Goal: Find specific page/section: Find specific page/section

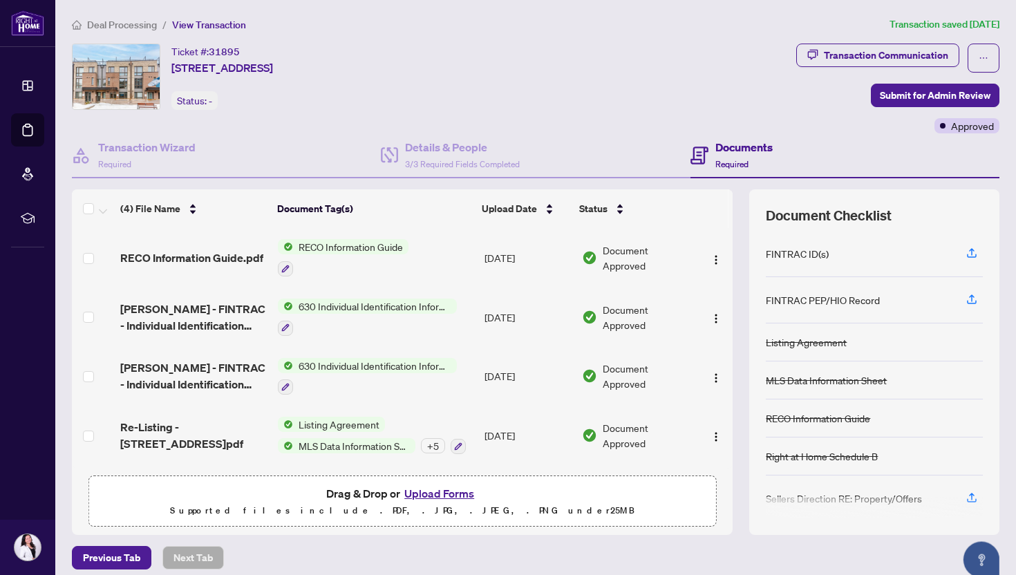
click at [105, 23] on span "Deal Processing" at bounding box center [122, 25] width 70 height 12
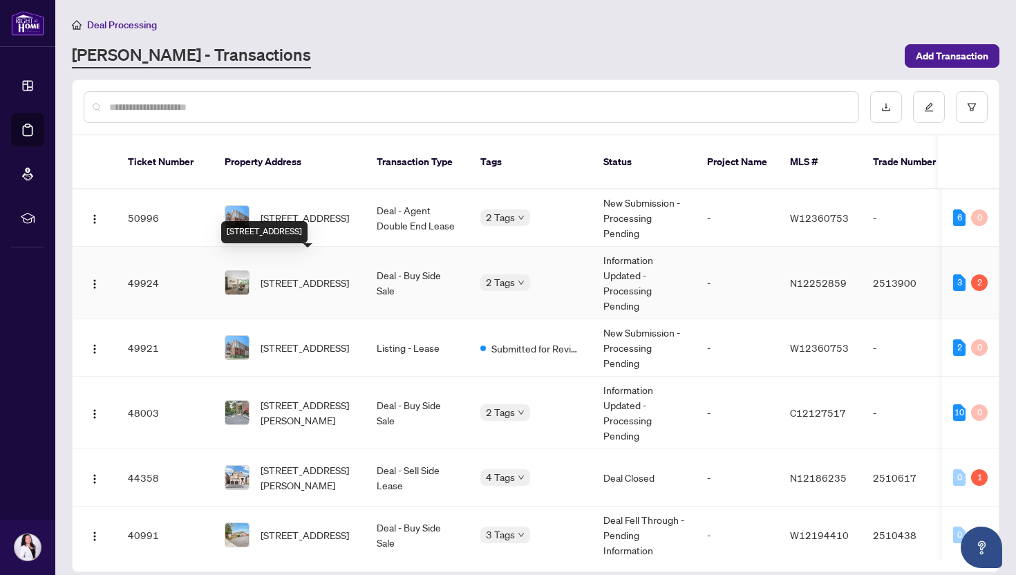
click at [308, 275] on span "[STREET_ADDRESS]" at bounding box center [305, 282] width 88 height 15
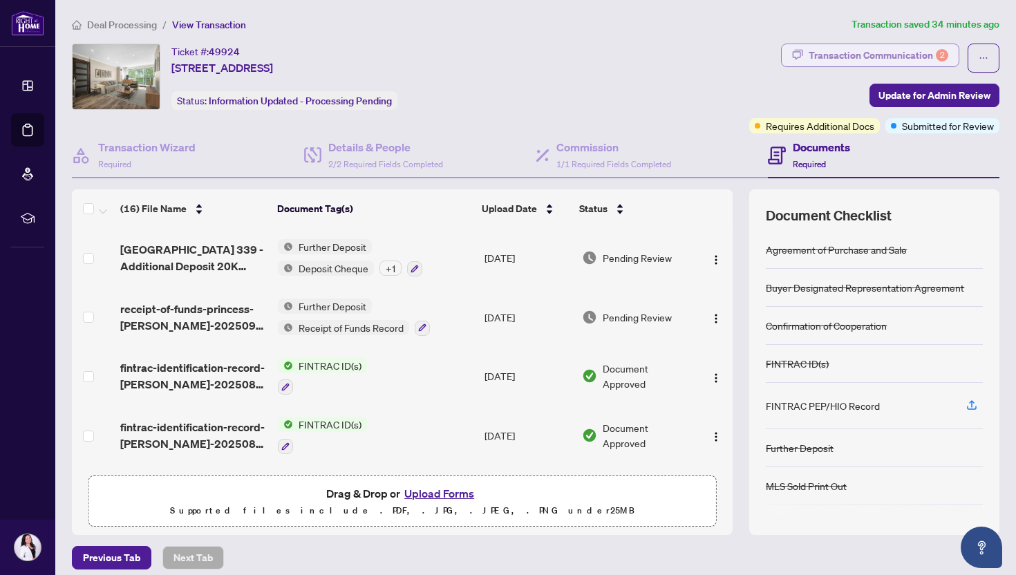
click at [891, 58] on div "Transaction Communication 2" at bounding box center [879, 55] width 140 height 22
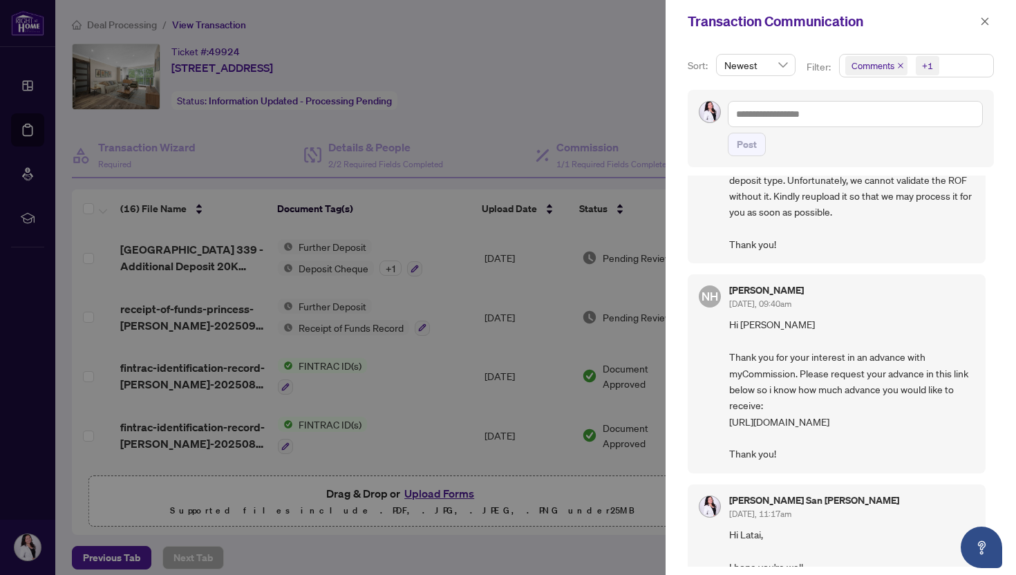
scroll to position [149, 0]
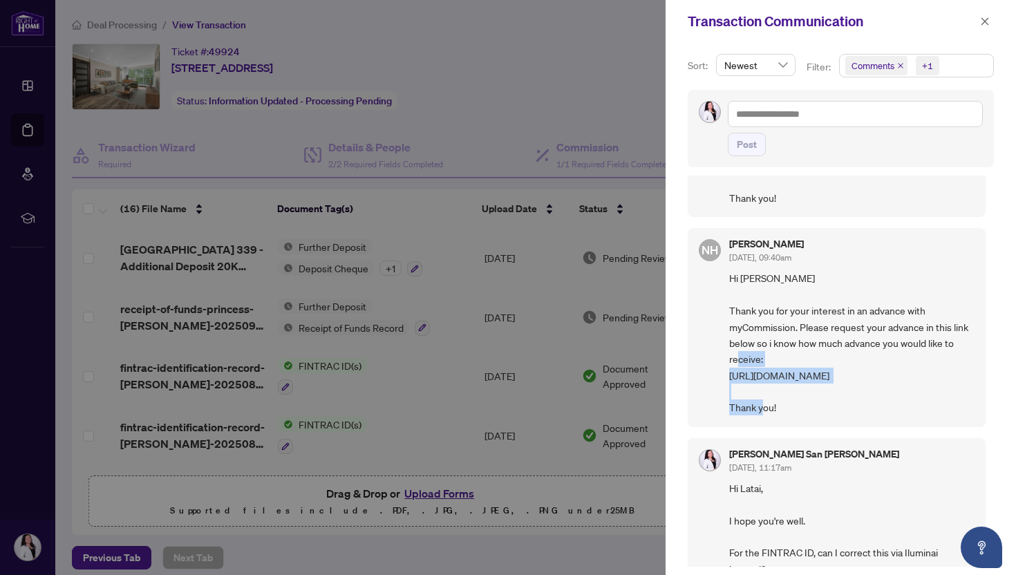
drag, startPoint x: 729, startPoint y: 375, endPoint x: 903, endPoint y: 370, distance: 173.5
click at [903, 370] on span "Hi [PERSON_NAME] Thank you for your interest in an advance with myCommission. P…" at bounding box center [851, 342] width 245 height 145
copy span "[URL][DOMAIN_NAME]"
click at [26, 77] on div at bounding box center [508, 287] width 1016 height 575
click at [28, 88] on div at bounding box center [508, 287] width 1016 height 575
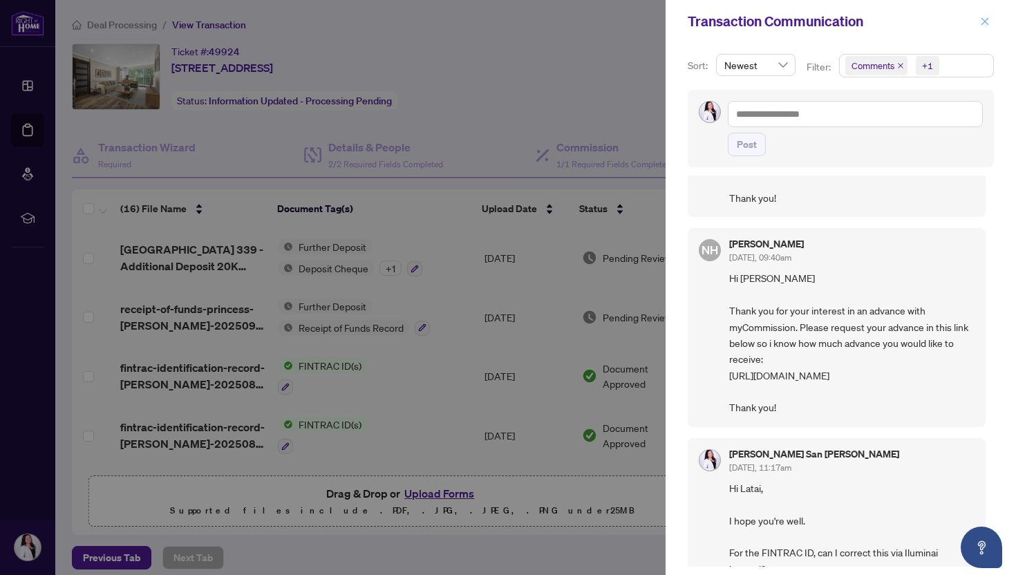
click at [981, 20] on icon "close" at bounding box center [985, 22] width 10 height 10
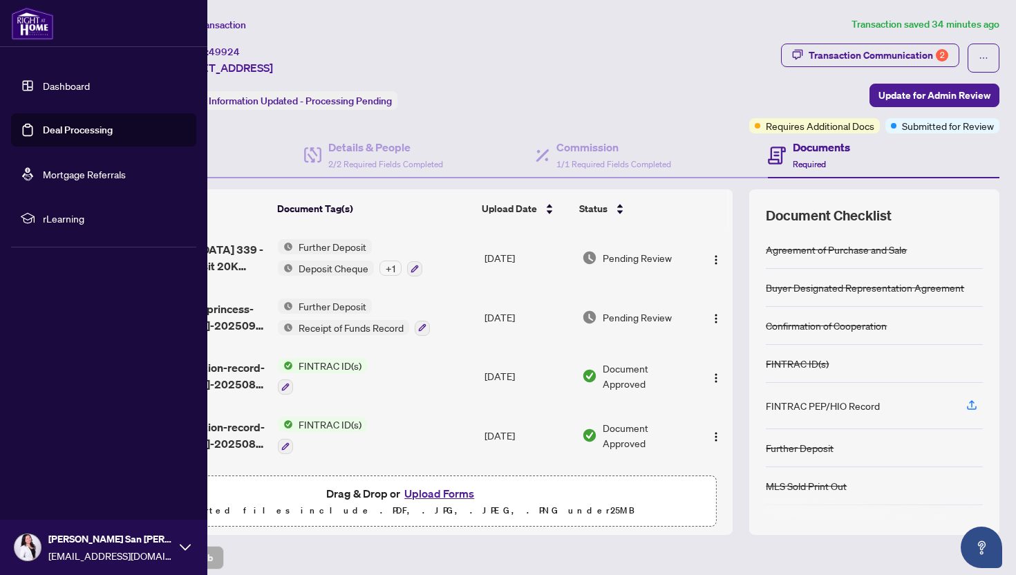
click at [53, 85] on link "Dashboard" at bounding box center [66, 85] width 47 height 12
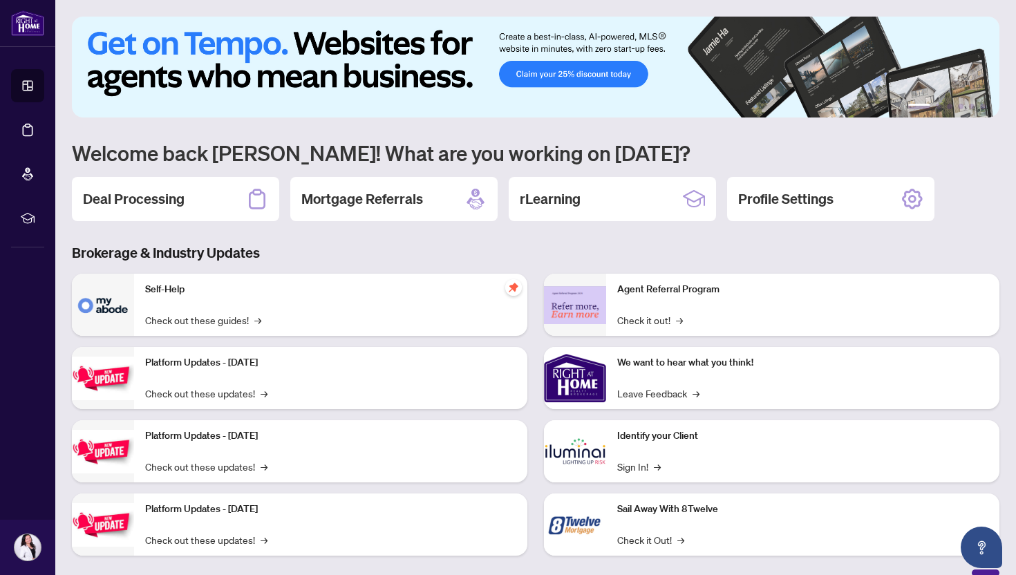
scroll to position [18, 0]
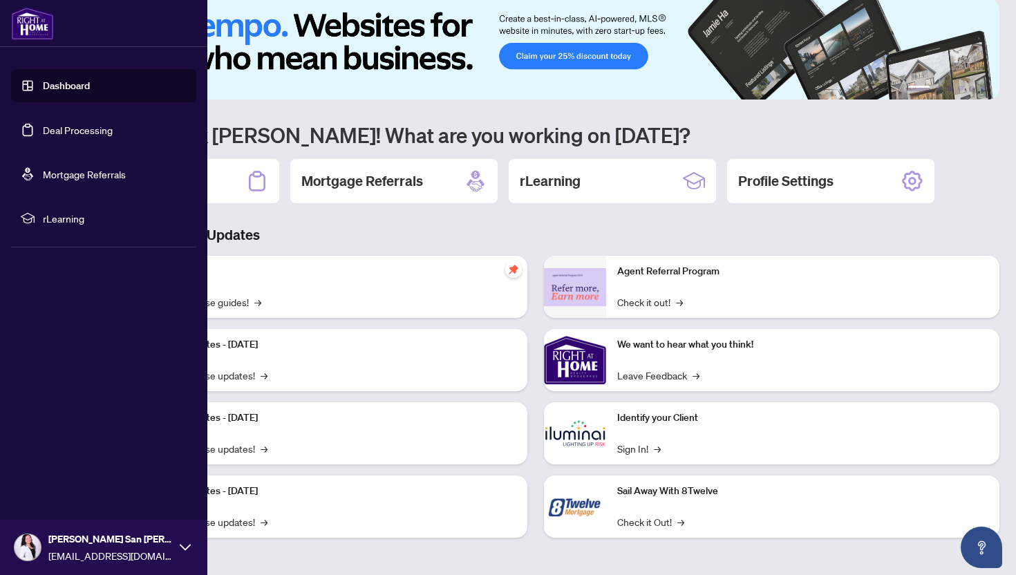
click at [103, 136] on link "Deal Processing" at bounding box center [78, 130] width 70 height 12
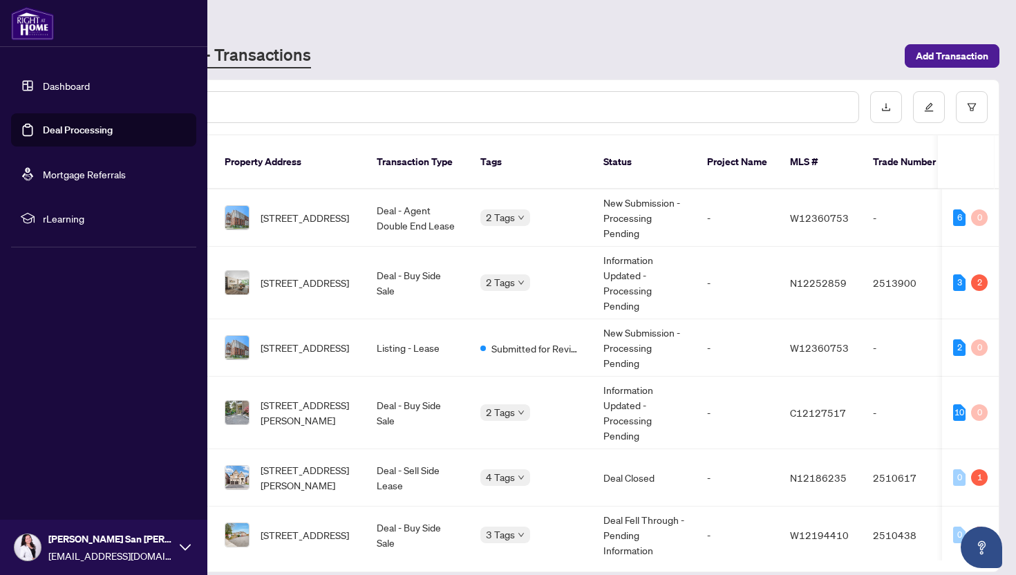
click at [54, 173] on link "Mortgage Referrals" at bounding box center [84, 174] width 83 height 12
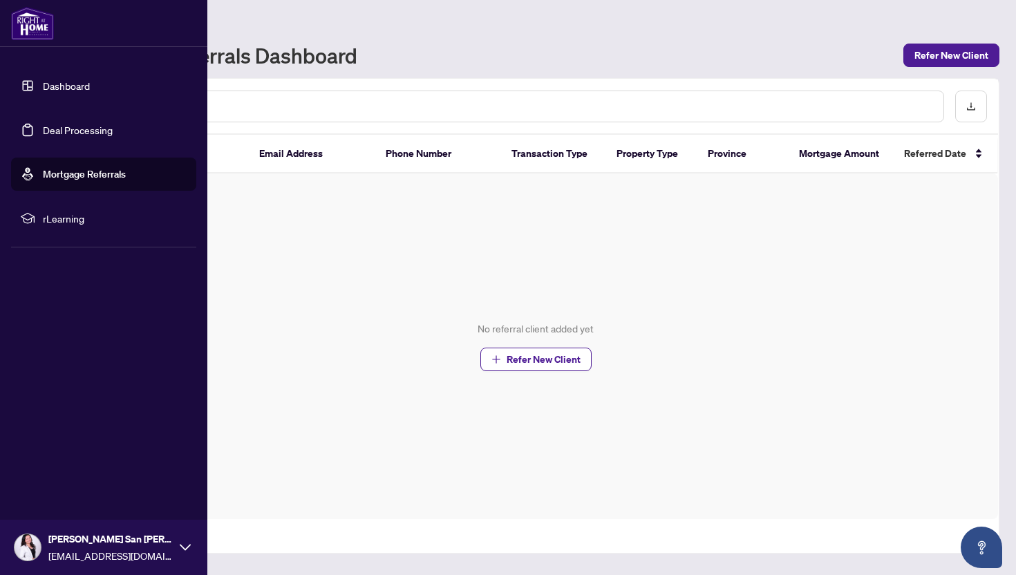
click at [63, 214] on span "rLearning" at bounding box center [115, 218] width 144 height 15
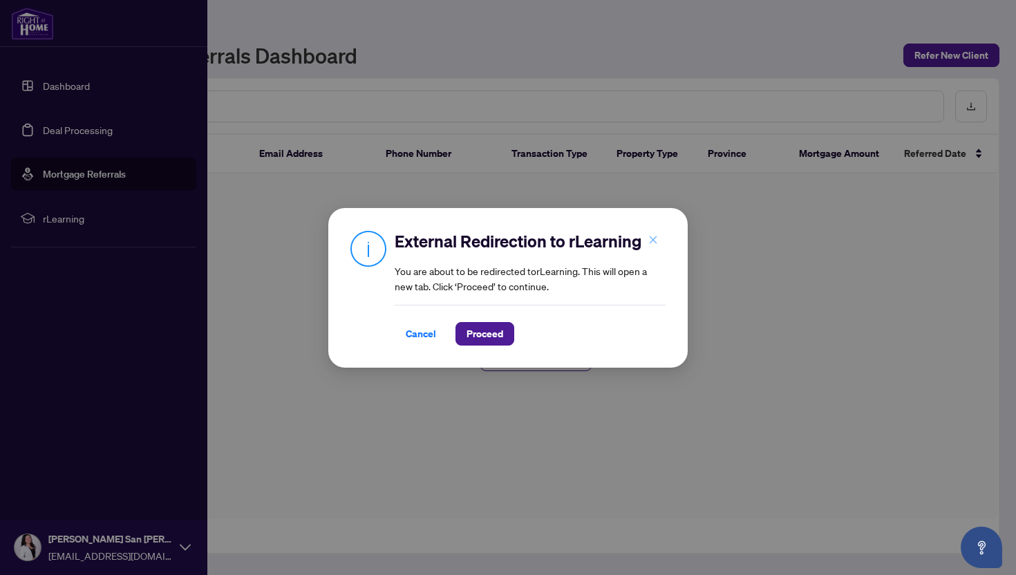
click at [650, 236] on icon "close" at bounding box center [653, 240] width 10 height 10
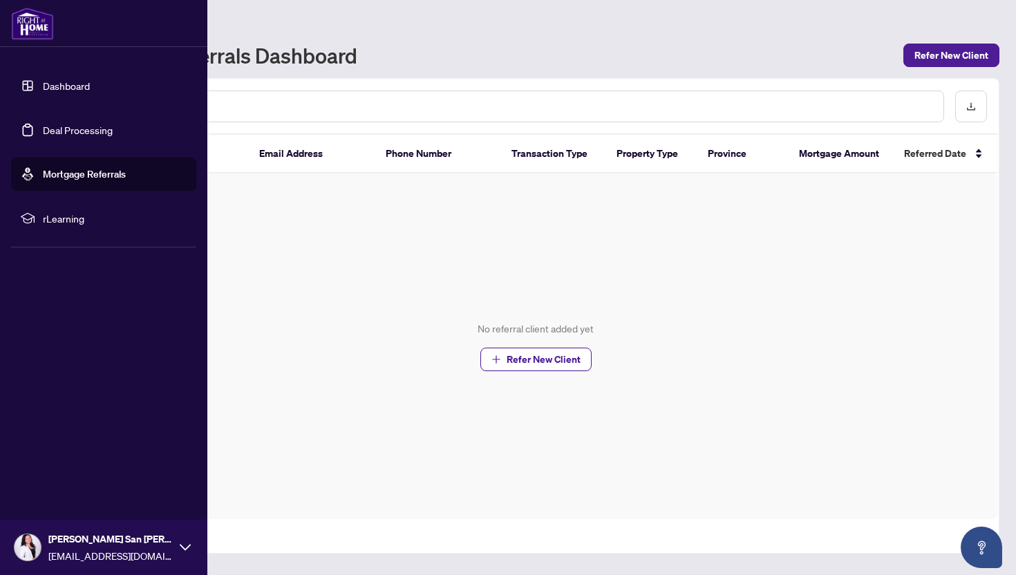
click at [89, 124] on link "Deal Processing" at bounding box center [78, 130] width 70 height 12
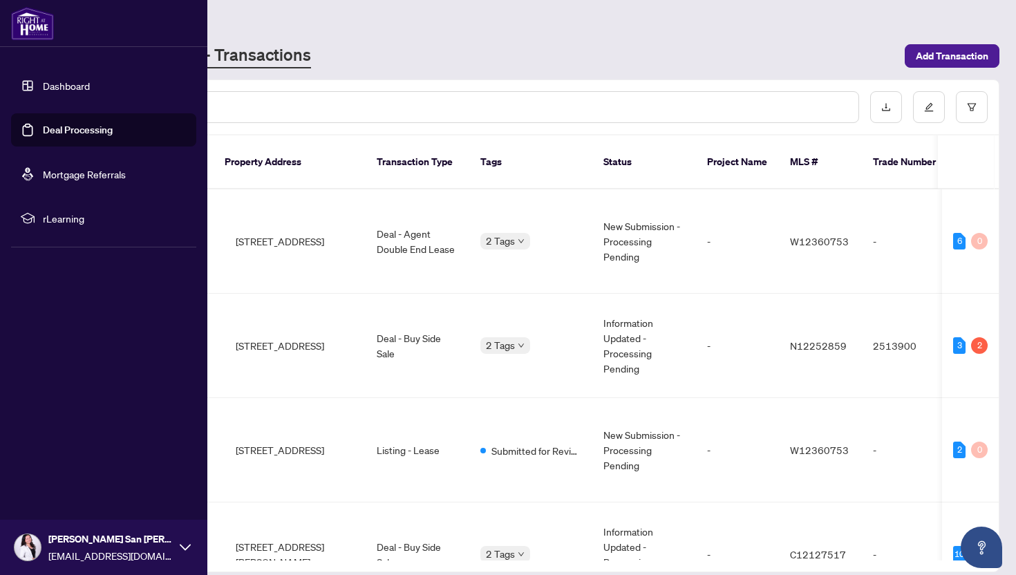
click at [89, 83] on link "Dashboard" at bounding box center [66, 85] width 47 height 12
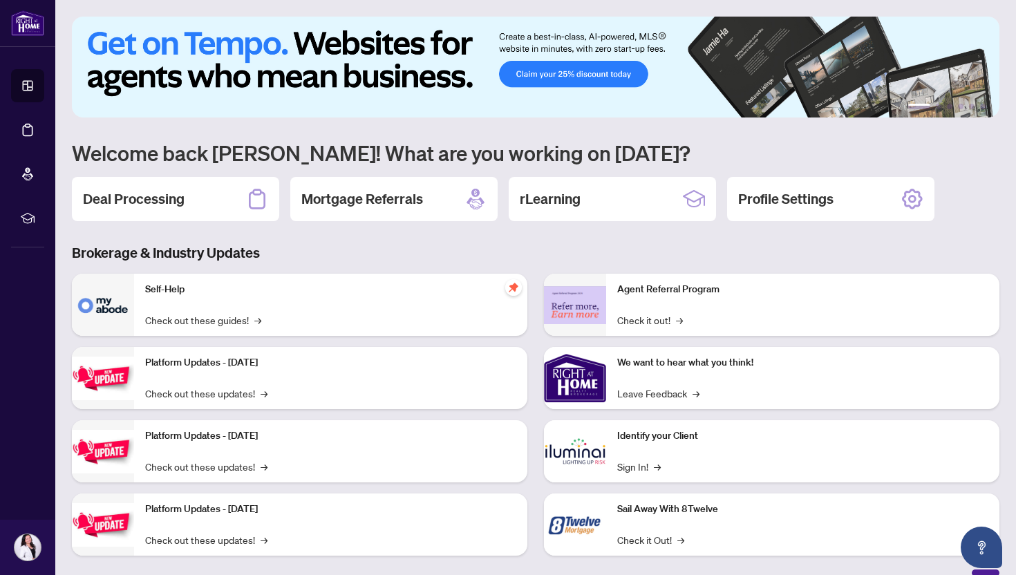
click at [246, 306] on div "Self-Help Check out these guides! →" at bounding box center [330, 305] width 393 height 62
click at [160, 195] on h2 "Deal Processing" at bounding box center [134, 198] width 102 height 19
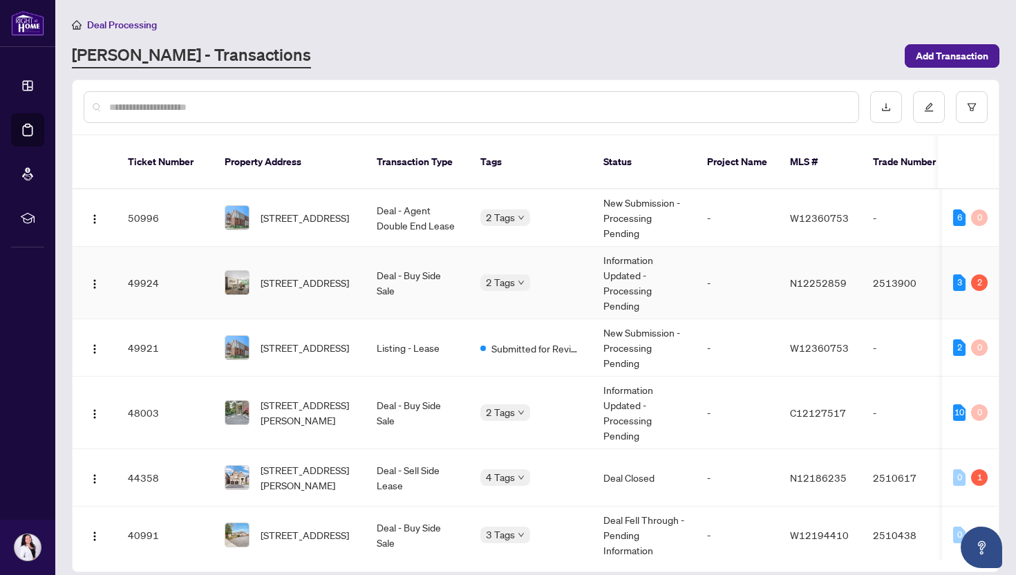
click at [355, 260] on td "[STREET_ADDRESS]" at bounding box center [290, 283] width 152 height 73
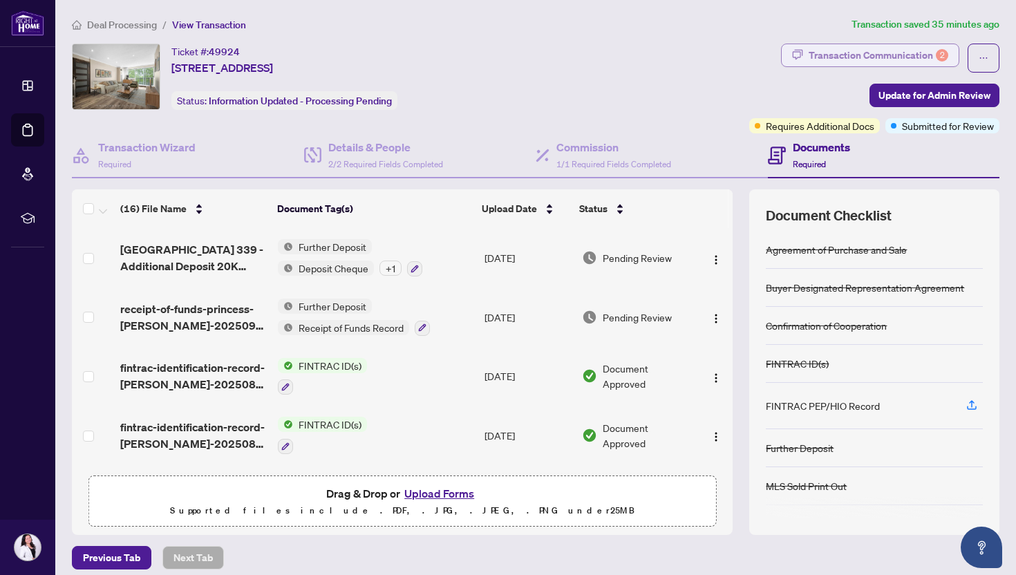
click at [899, 57] on div "Transaction Communication 2" at bounding box center [879, 55] width 140 height 22
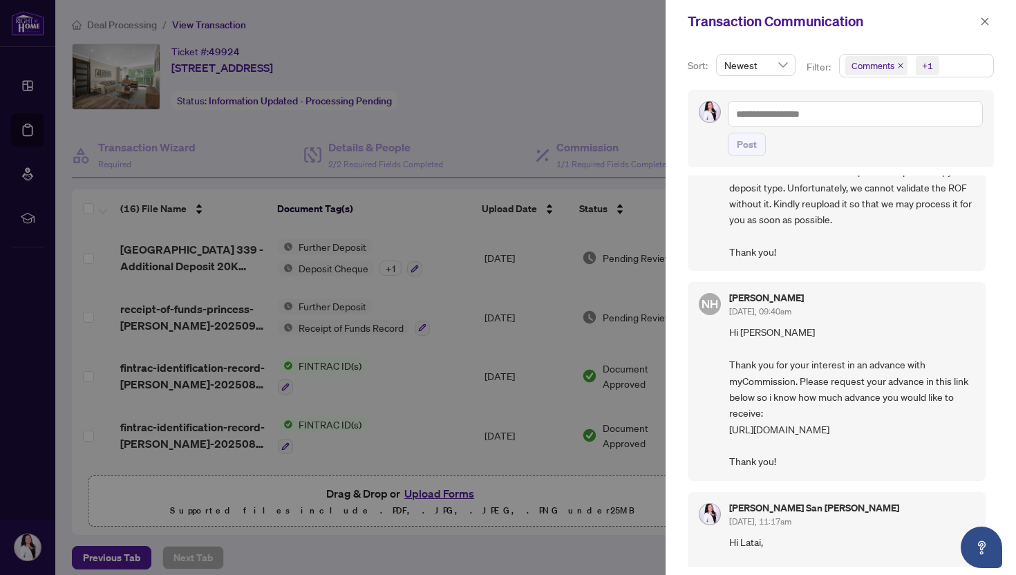
scroll to position [101, 0]
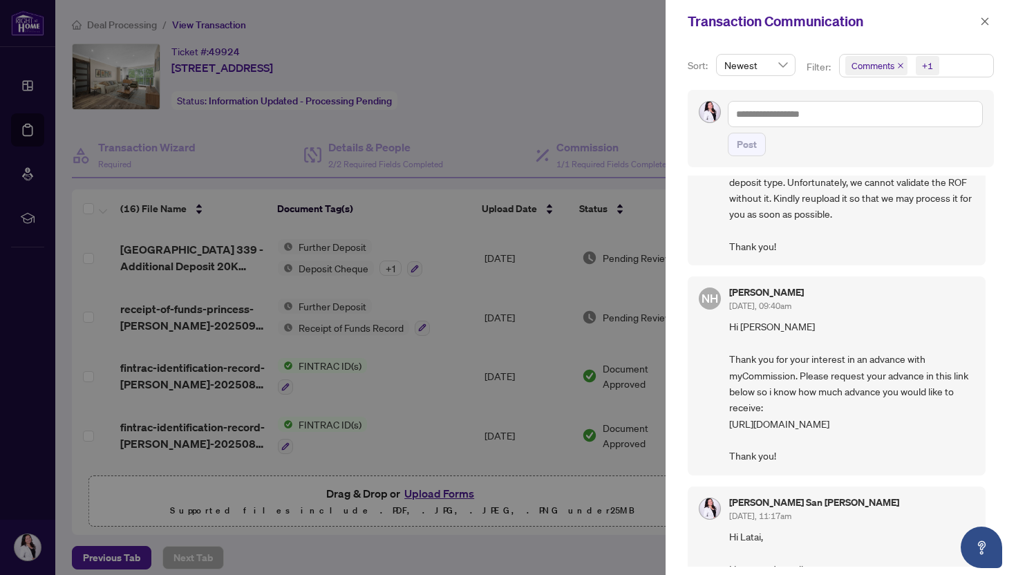
click at [874, 379] on span "Hi [PERSON_NAME] Thank you for your interest in an advance with myCommission. P…" at bounding box center [851, 391] width 245 height 145
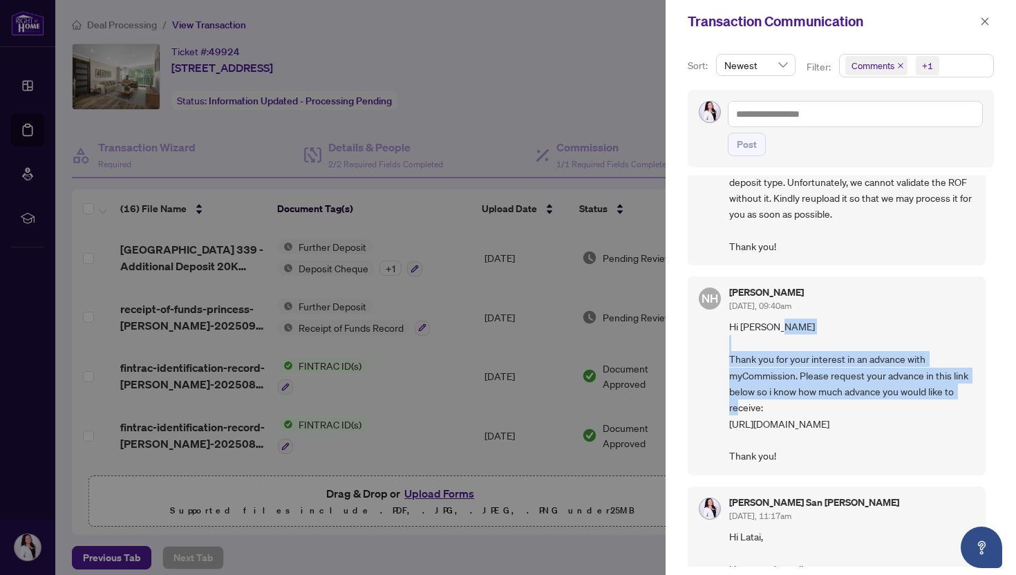
click at [874, 379] on span "Hi [PERSON_NAME] Thank you for your interest in an advance with myCommission. P…" at bounding box center [851, 391] width 245 height 145
click at [986, 20] on icon "close" at bounding box center [985, 21] width 8 height 8
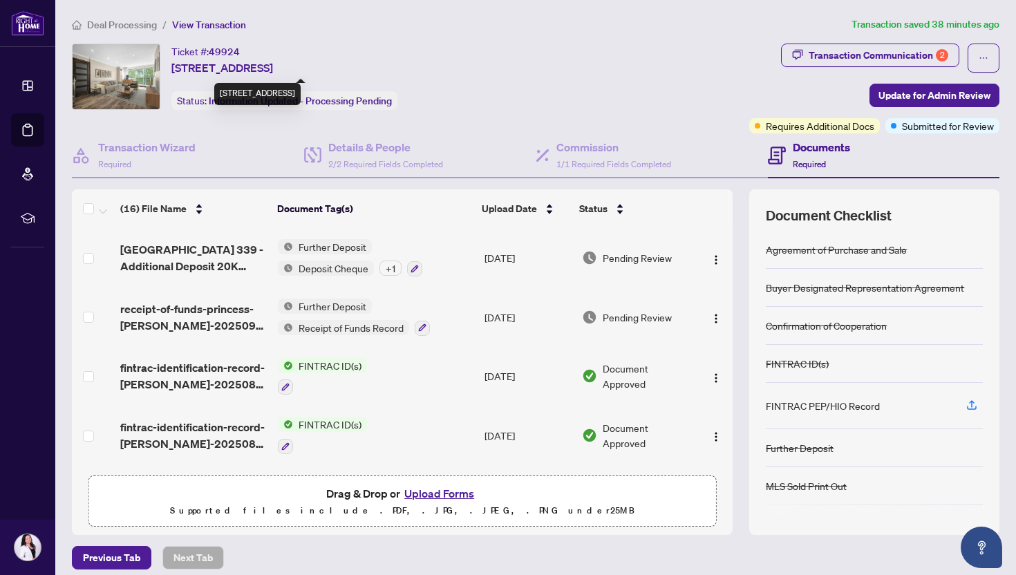
drag, startPoint x: 344, startPoint y: 70, endPoint x: 385, endPoint y: 69, distance: 40.8
click at [273, 69] on span "[STREET_ADDRESS]" at bounding box center [222, 67] width 102 height 17
copy span "L3T 4T4"
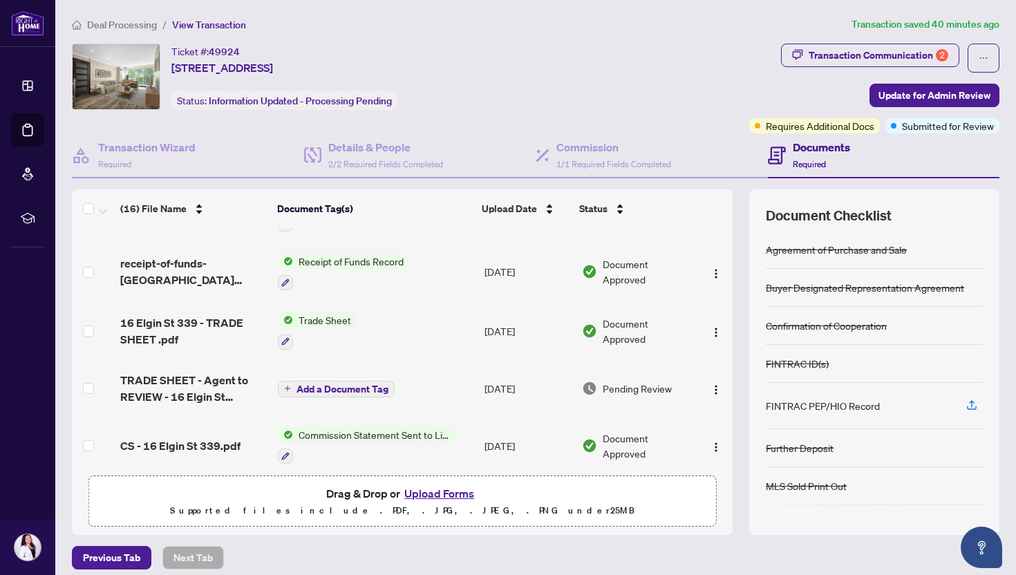
scroll to position [291, 0]
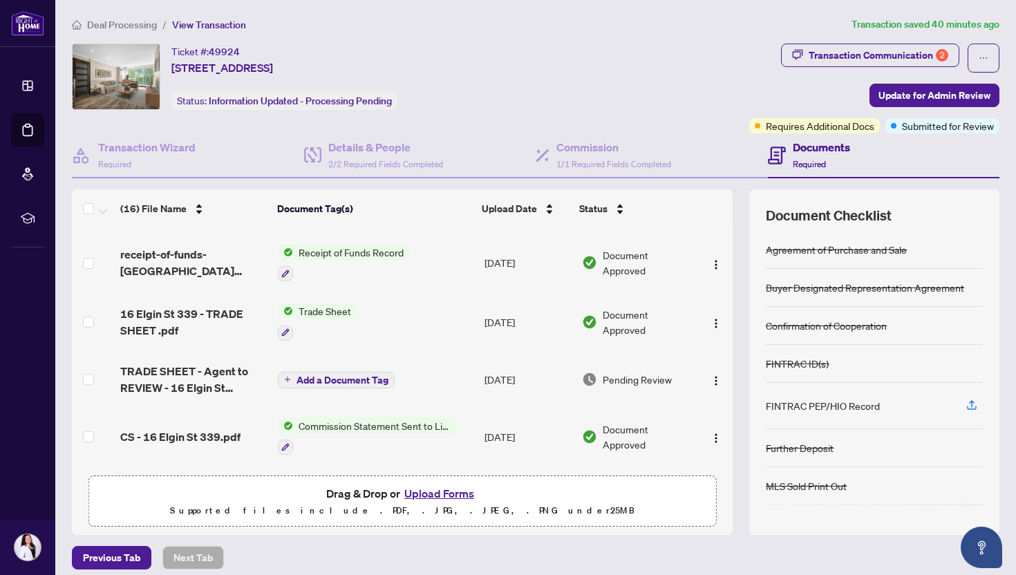
click at [197, 314] on span "16 Elgin St 339 - TRADE SHEET .pdf" at bounding box center [193, 321] width 147 height 33
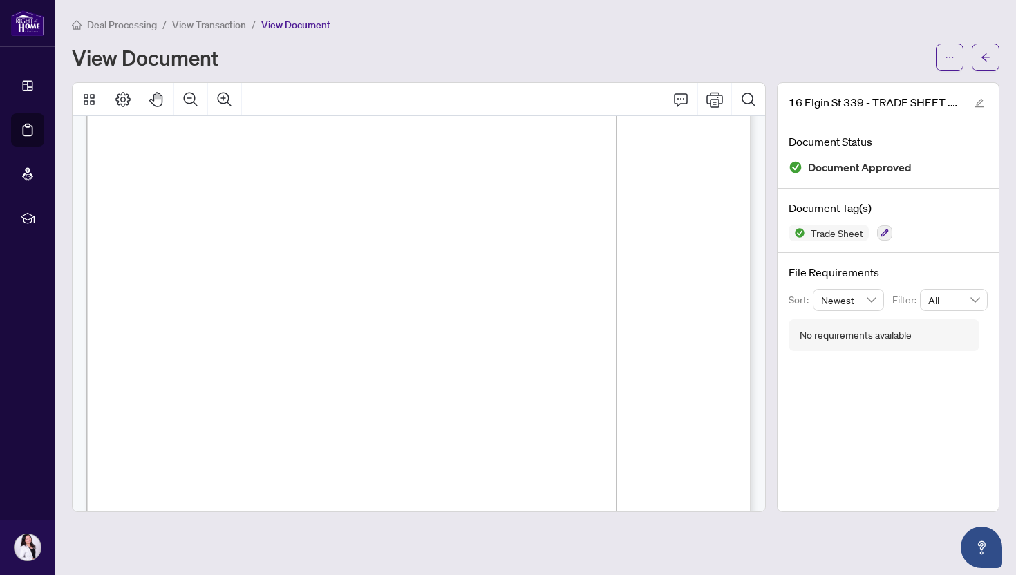
scroll to position [107, 0]
drag, startPoint x: 439, startPoint y: 399, endPoint x: 475, endPoint y: 397, distance: 36.7
click at [471, 397] on span "$16,210.00" at bounding box center [452, 400] width 37 height 7
